Goal: Use online tool/utility: Utilize a website feature to perform a specific function

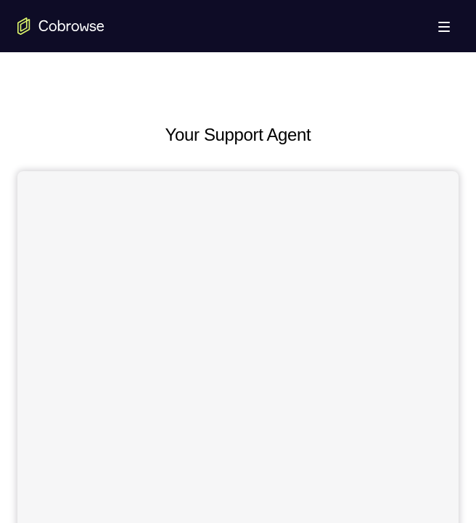
scroll to position [564, 0]
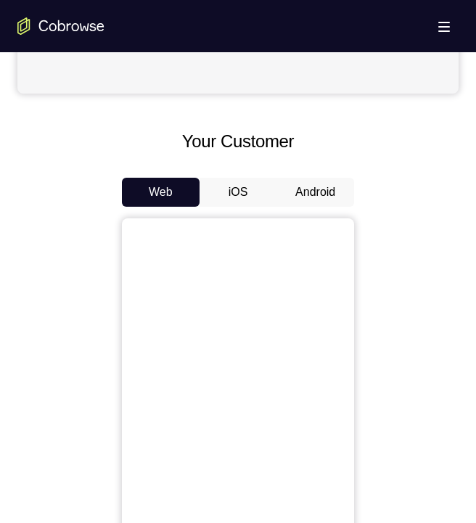
drag, startPoint x: 312, startPoint y: 184, endPoint x: 328, endPoint y: 200, distance: 23.1
click at [312, 184] on button "Android" at bounding box center [315, 192] width 78 height 29
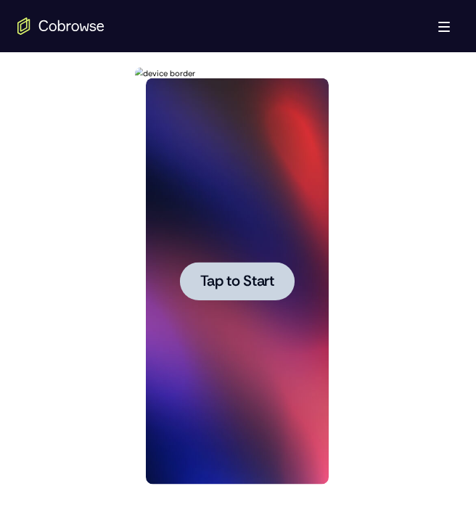
scroll to position [0, 0]
click at [223, 274] on span "Tap to Start" at bounding box center [237, 281] width 74 height 15
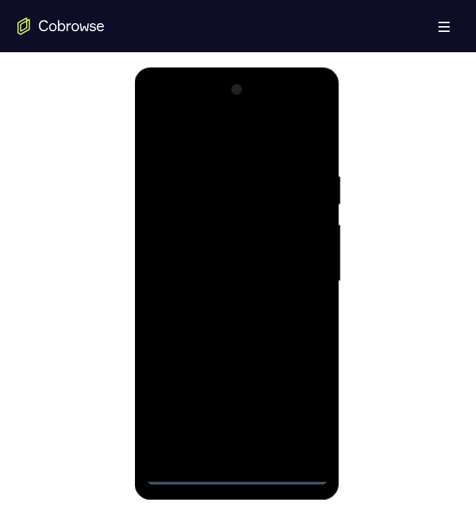
click at [238, 476] on div at bounding box center [236, 281] width 183 height 406
click at [297, 414] on div at bounding box center [236, 281] width 183 height 406
click at [237, 147] on div at bounding box center [236, 281] width 183 height 406
click at [303, 273] on div at bounding box center [236, 281] width 183 height 406
click at [223, 305] on div at bounding box center [236, 281] width 183 height 406
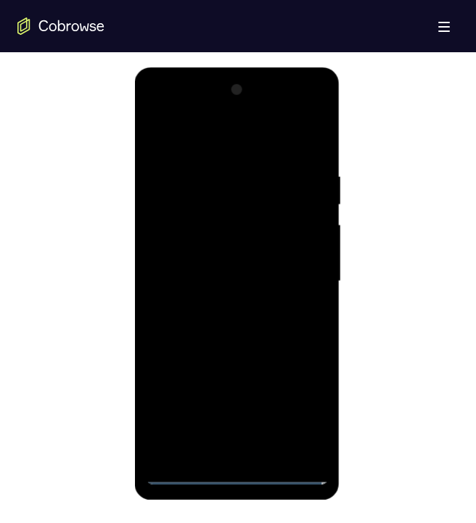
click at [223, 274] on div at bounding box center [236, 281] width 183 height 406
click at [234, 250] on div at bounding box center [236, 281] width 183 height 406
click at [262, 284] on div at bounding box center [236, 281] width 183 height 406
click at [260, 330] on div at bounding box center [236, 281] width 183 height 406
click at [255, 318] on div at bounding box center [236, 281] width 183 height 406
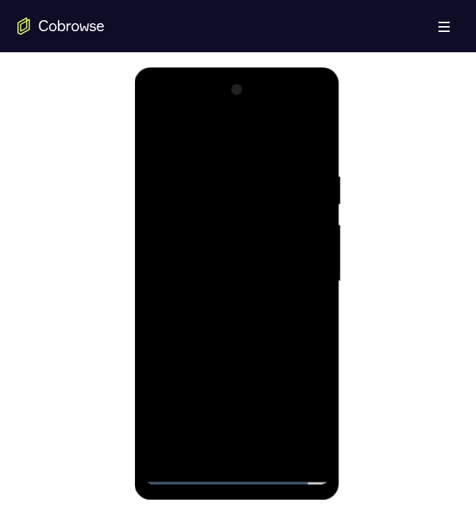
click at [310, 165] on div at bounding box center [236, 281] width 183 height 406
click at [308, 163] on div at bounding box center [236, 281] width 183 height 406
click at [305, 142] on div at bounding box center [236, 281] width 183 height 406
click at [274, 321] on div at bounding box center [236, 281] width 183 height 406
click at [226, 448] on div at bounding box center [236, 281] width 183 height 406
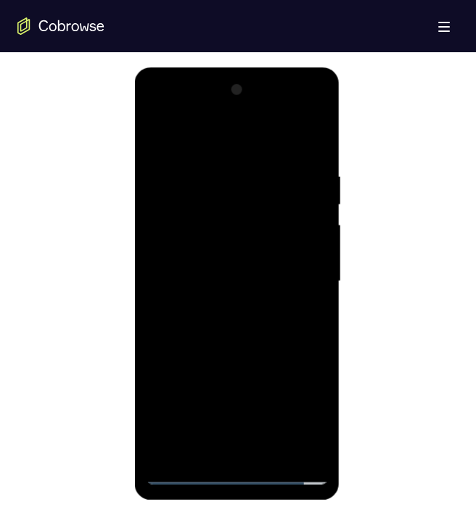
click at [232, 318] on div at bounding box center [236, 281] width 183 height 406
click at [314, 157] on div at bounding box center [236, 281] width 183 height 406
click at [229, 330] on div at bounding box center [236, 281] width 183 height 406
click at [310, 160] on div at bounding box center [236, 281] width 183 height 406
click at [316, 110] on div at bounding box center [236, 281] width 183 height 406
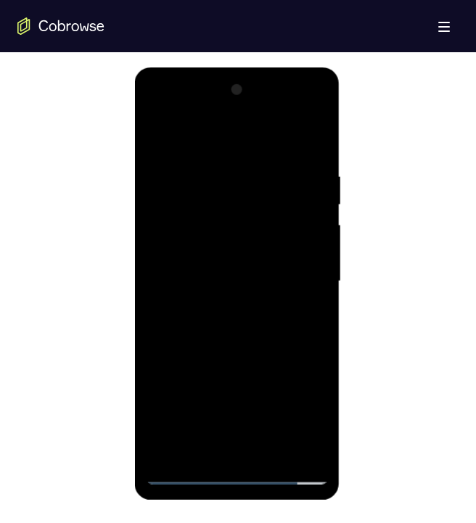
click at [316, 112] on div at bounding box center [236, 281] width 183 height 406
click at [191, 172] on div at bounding box center [236, 281] width 183 height 406
click at [206, 337] on div at bounding box center [236, 281] width 183 height 406
click at [274, 449] on div at bounding box center [236, 281] width 183 height 406
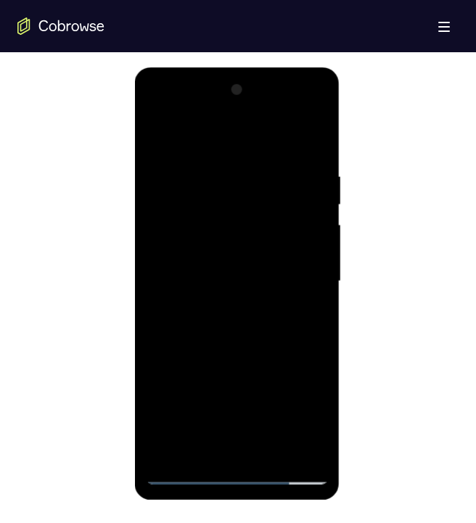
click at [262, 354] on div at bounding box center [236, 281] width 183 height 406
click at [300, 149] on div at bounding box center [236, 281] width 183 height 406
click at [234, 197] on div at bounding box center [236, 281] width 183 height 406
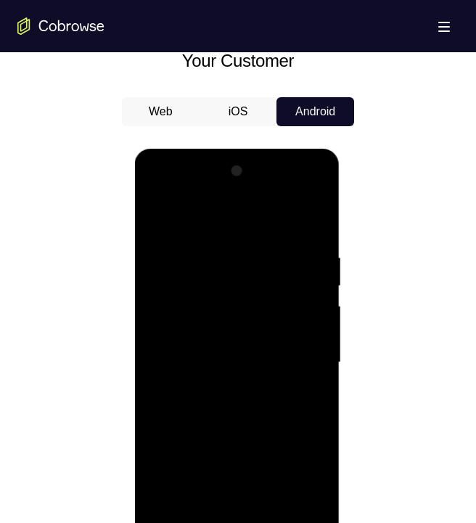
click at [160, 212] on div at bounding box center [236, 363] width 183 height 406
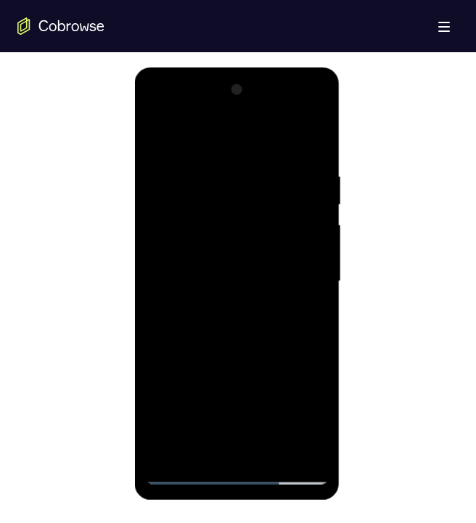
click at [158, 130] on div at bounding box center [236, 281] width 183 height 406
click at [220, 162] on div at bounding box center [236, 281] width 183 height 406
click at [310, 139] on div at bounding box center [236, 281] width 183 height 406
click at [260, 165] on div at bounding box center [236, 281] width 183 height 406
click at [294, 440] on div at bounding box center [236, 281] width 183 height 406
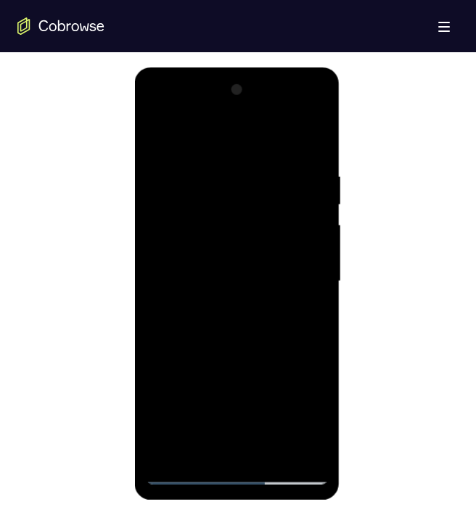
click at [306, 139] on div at bounding box center [236, 281] width 183 height 406
click at [302, 159] on div at bounding box center [236, 281] width 183 height 406
click at [296, 443] on div at bounding box center [236, 281] width 183 height 406
click at [311, 136] on div at bounding box center [236, 281] width 183 height 406
click at [316, 132] on div at bounding box center [236, 281] width 183 height 406
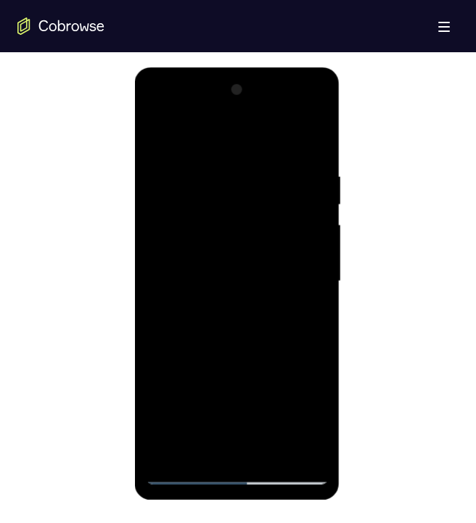
click at [304, 453] on div at bounding box center [236, 281] width 183 height 406
click at [172, 455] on div at bounding box center [236, 281] width 183 height 406
click at [316, 136] on div at bounding box center [236, 281] width 183 height 406
click at [225, 168] on div at bounding box center [236, 281] width 183 height 406
click at [194, 168] on div at bounding box center [236, 281] width 183 height 406
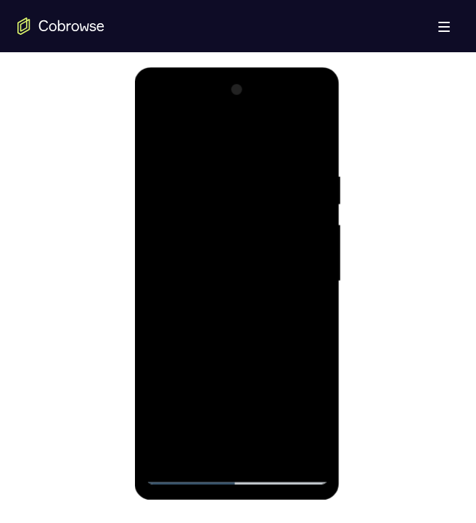
click at [168, 174] on div at bounding box center [236, 281] width 183 height 406
click at [314, 141] on div at bounding box center [236, 281] width 183 height 406
click at [311, 135] on div at bounding box center [236, 281] width 183 height 406
click at [312, 141] on div at bounding box center [236, 281] width 183 height 406
click at [186, 348] on div at bounding box center [236, 281] width 183 height 406
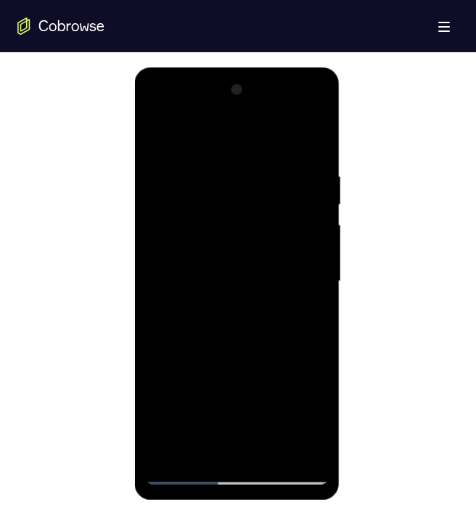
click at [319, 292] on div at bounding box center [236, 281] width 183 height 406
drag, startPoint x: 319, startPoint y: 292, endPoint x: 318, endPoint y: 256, distance: 36.3
click at [320, 292] on div at bounding box center [236, 281] width 183 height 406
click at [321, 288] on div at bounding box center [236, 281] width 183 height 406
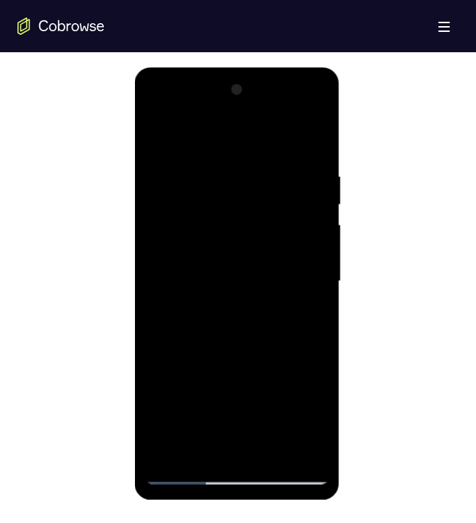
click at [321, 288] on div at bounding box center [236, 281] width 183 height 406
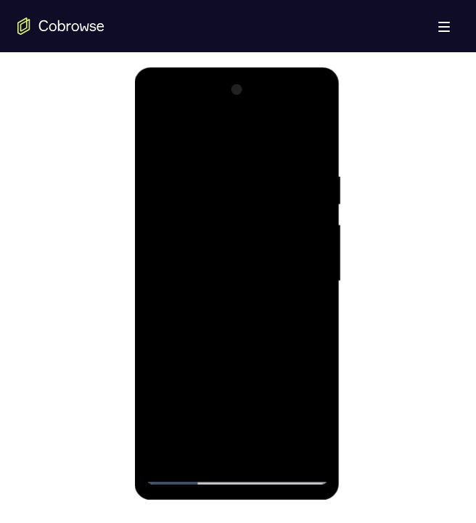
click at [321, 288] on div at bounding box center [236, 281] width 183 height 406
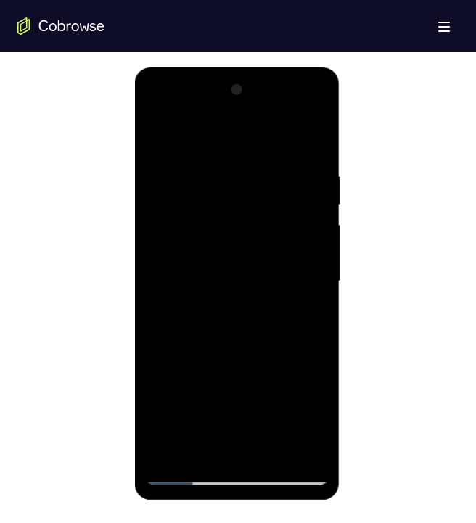
click at [321, 288] on div at bounding box center [236, 281] width 183 height 406
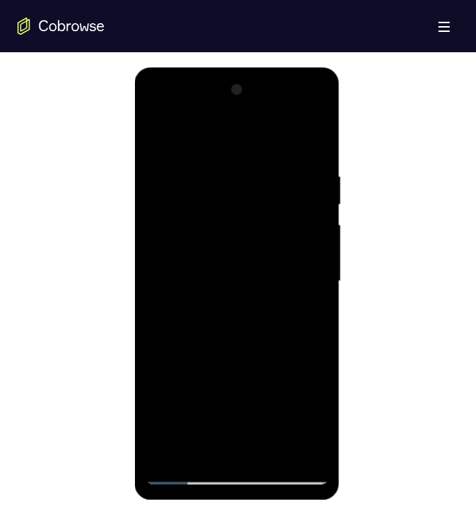
click at [321, 288] on div at bounding box center [236, 281] width 183 height 406
click at [170, 448] on div at bounding box center [236, 281] width 183 height 406
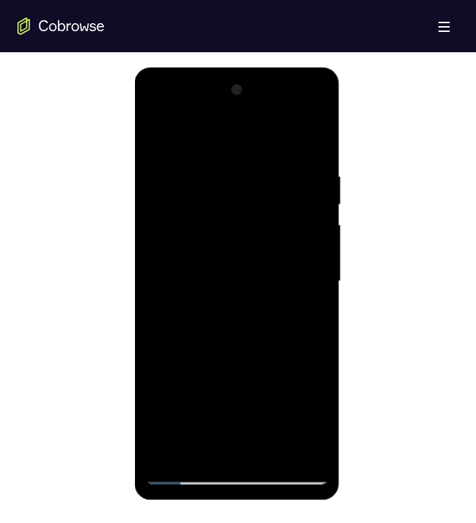
click at [275, 448] on div at bounding box center [236, 281] width 183 height 406
click at [215, 266] on div at bounding box center [236, 281] width 183 height 406
click at [206, 438] on div at bounding box center [236, 281] width 183 height 406
click at [310, 316] on div at bounding box center [236, 281] width 183 height 406
click at [298, 345] on div at bounding box center [236, 281] width 183 height 406
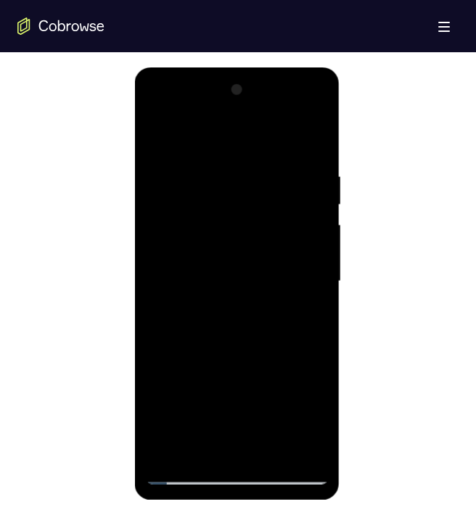
click at [298, 345] on div at bounding box center [236, 281] width 183 height 406
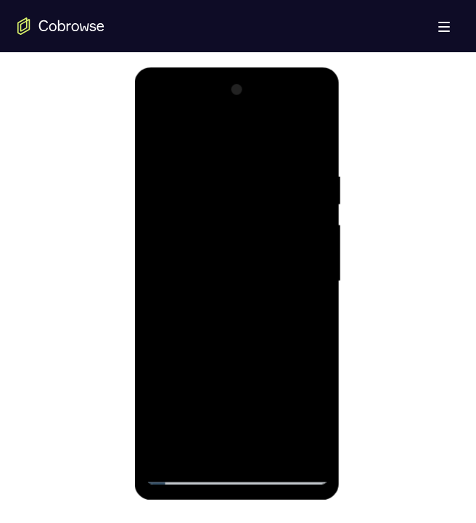
click at [304, 306] on div at bounding box center [236, 281] width 183 height 406
click at [155, 141] on div at bounding box center [236, 281] width 183 height 406
click at [158, 133] on div at bounding box center [236, 281] width 183 height 406
click at [240, 450] on div at bounding box center [236, 281] width 183 height 406
click at [314, 333] on div at bounding box center [236, 281] width 183 height 406
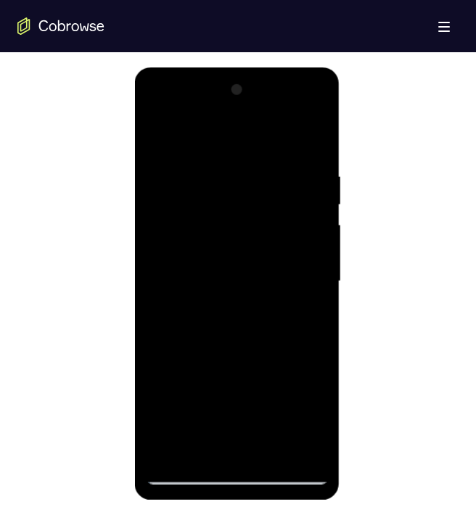
click at [318, 400] on div at bounding box center [236, 281] width 183 height 406
click at [250, 361] on div at bounding box center [236, 281] width 183 height 406
click at [318, 385] on div at bounding box center [236, 281] width 183 height 406
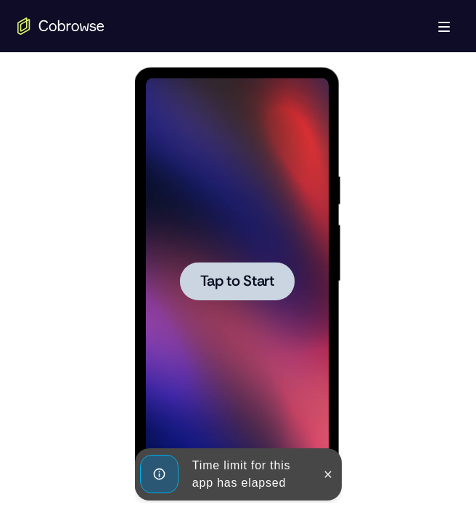
click at [332, 472] on icon at bounding box center [327, 475] width 12 height 12
